Goal: Navigation & Orientation: Understand site structure

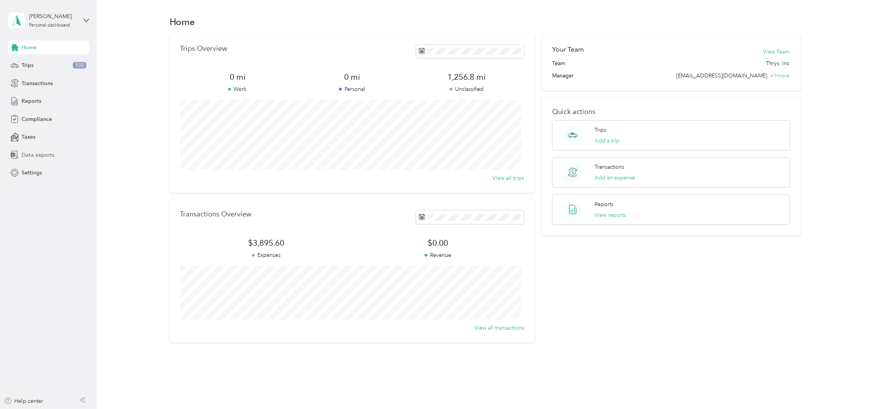
click at [36, 153] on span "Data exports" at bounding box center [38, 155] width 33 height 8
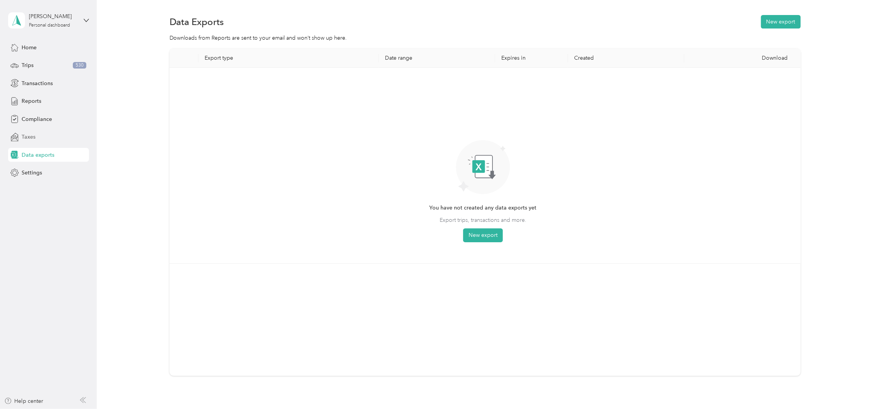
click at [29, 135] on span "Taxes" at bounding box center [29, 137] width 14 height 8
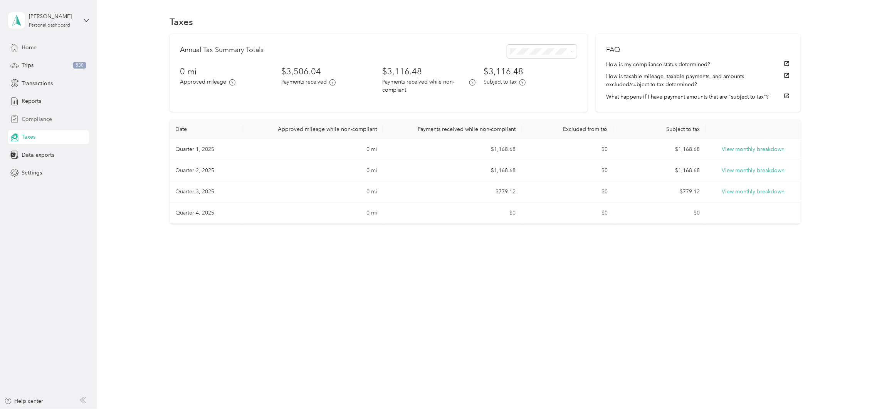
click at [40, 118] on span "Compliance" at bounding box center [37, 119] width 30 height 8
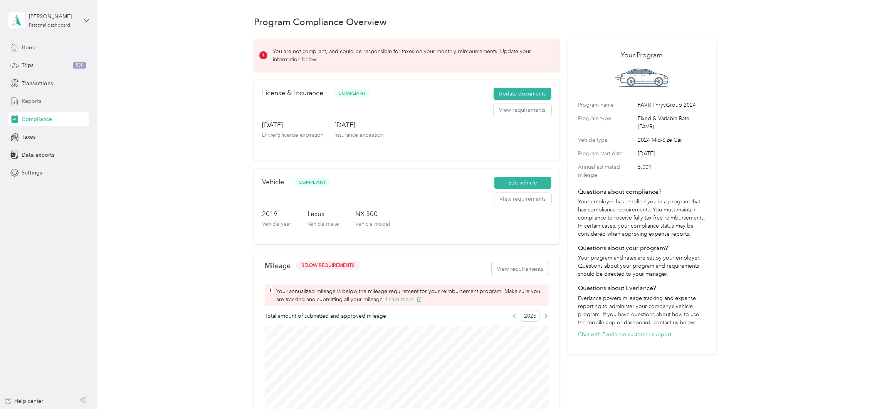
click at [29, 99] on span "Reports" at bounding box center [32, 101] width 20 height 8
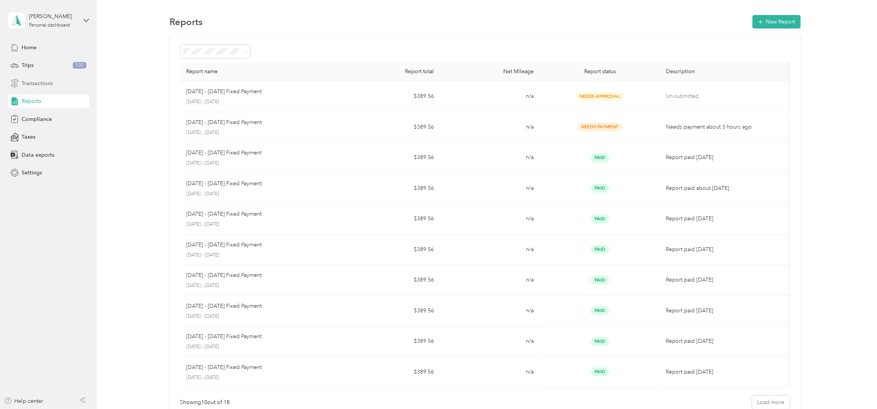
click at [38, 81] on span "Transactions" at bounding box center [37, 83] width 31 height 8
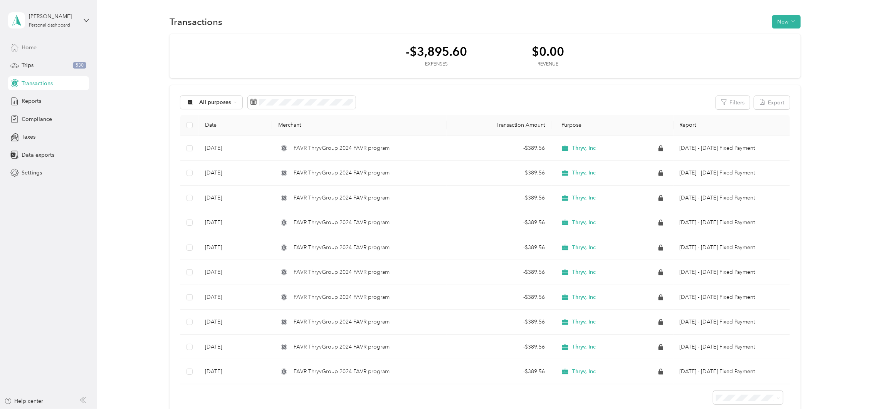
click at [27, 47] on span "Home" at bounding box center [29, 48] width 15 height 8
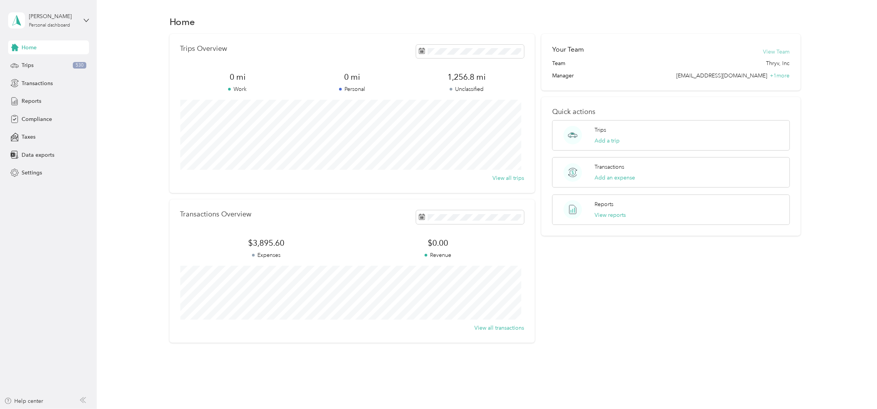
click at [770, 50] on button "View Team" at bounding box center [776, 52] width 27 height 8
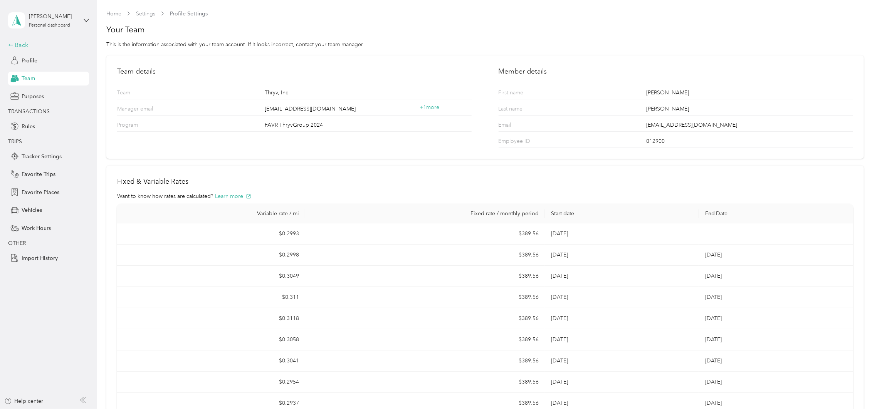
click at [20, 44] on div "Back" at bounding box center [46, 44] width 77 height 9
